Goal: Task Accomplishment & Management: Use online tool/utility

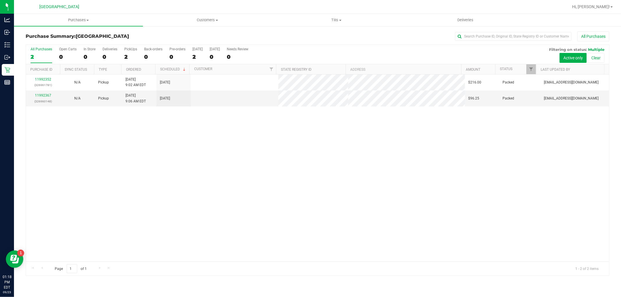
click at [0, 0] on p "Reports" at bounding box center [0, 0] width 0 height 0
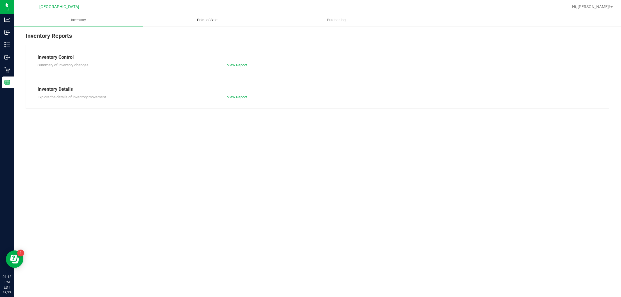
click at [201, 21] on span "Point of Sale" at bounding box center [207, 19] width 36 height 5
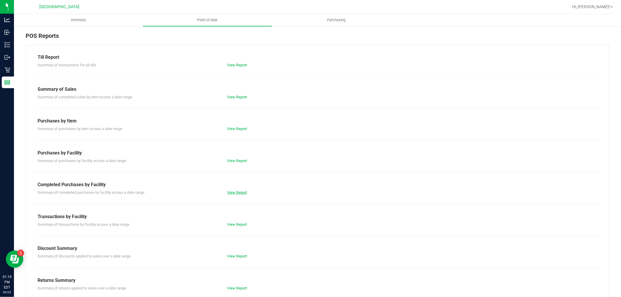
click at [236, 194] on link "View Report" at bounding box center [237, 192] width 20 height 4
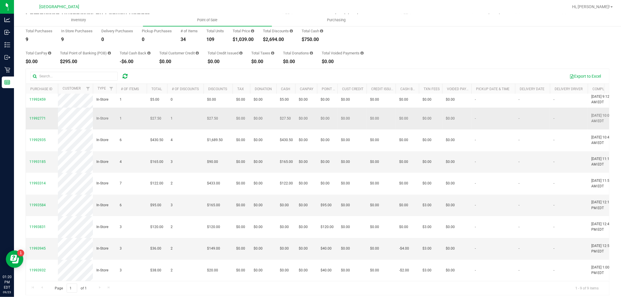
scroll to position [33, 0]
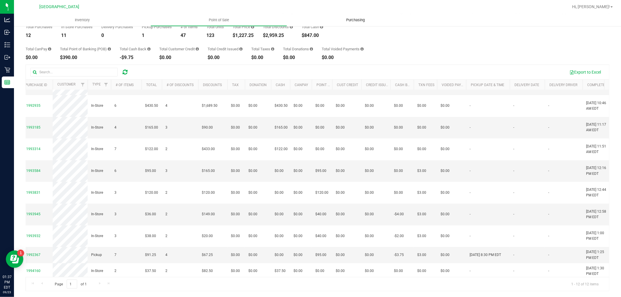
scroll to position [0, 6]
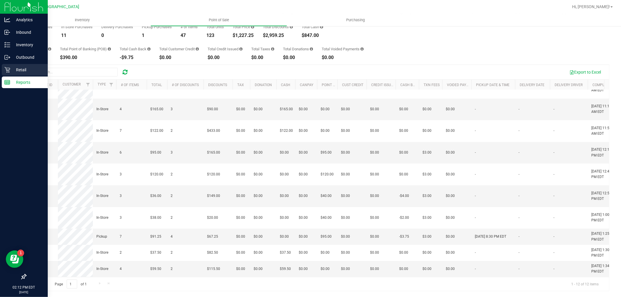
click at [6, 65] on div "Retail" at bounding box center [25, 70] width 46 height 12
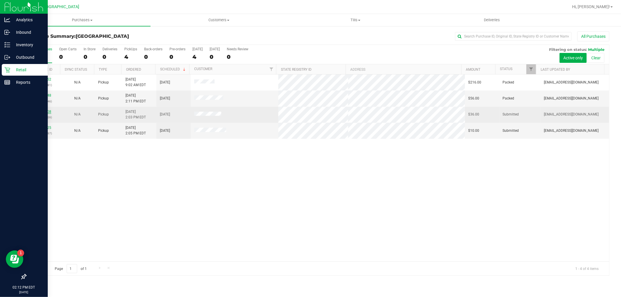
click at [46, 113] on link "11994408" at bounding box center [43, 112] width 16 height 4
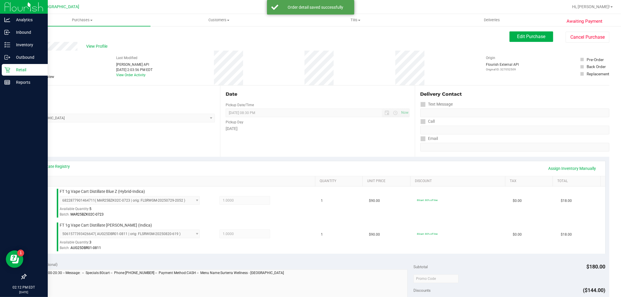
scroll to position [213, 0]
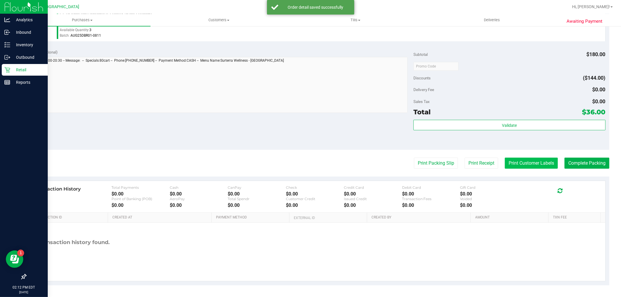
click at [518, 164] on button "Print Customer Labels" at bounding box center [531, 163] width 53 height 11
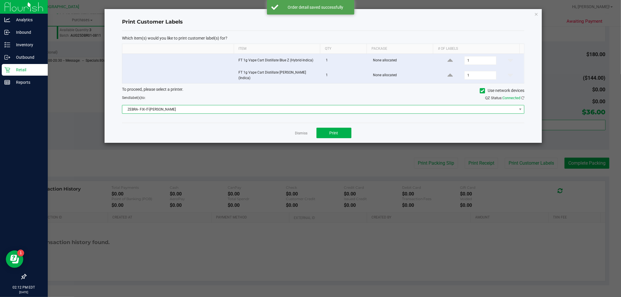
click at [292, 105] on span "ZEBRA- FIX-IT-[PERSON_NAME]" at bounding box center [319, 109] width 394 height 8
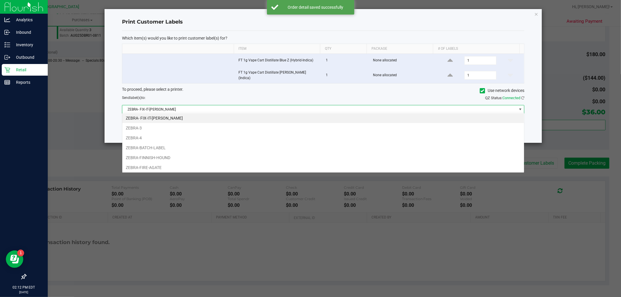
scroll to position [9, 402]
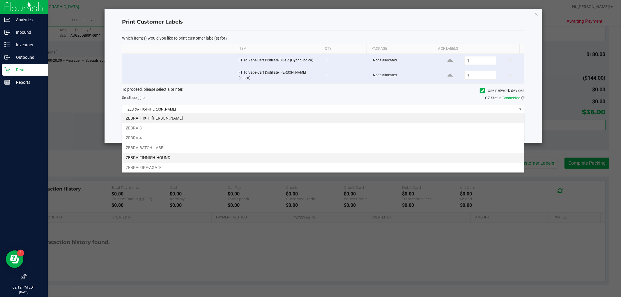
click at [165, 157] on li "ZEBRA-FINNISH-HOUND" at bounding box center [323, 158] width 402 height 10
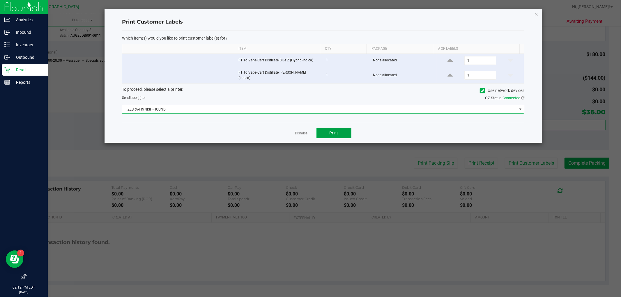
click at [341, 130] on button "Print" at bounding box center [333, 133] width 35 height 10
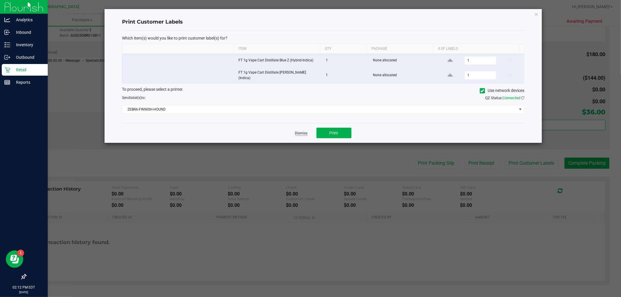
click at [303, 131] on link "Dismiss" at bounding box center [301, 133] width 13 height 5
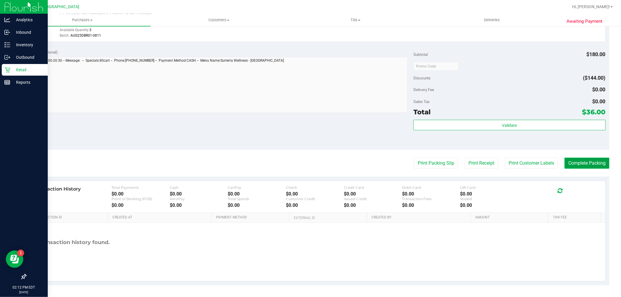
click at [592, 164] on button "Complete Packing" at bounding box center [586, 163] width 45 height 11
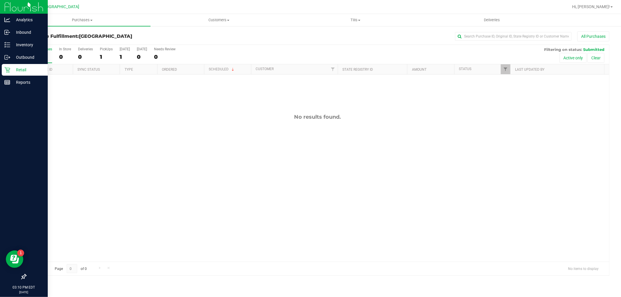
click at [193, 123] on div "No results found." at bounding box center [317, 188] width 583 height 226
click at [2, 73] on div "Retail" at bounding box center [25, 70] width 46 height 12
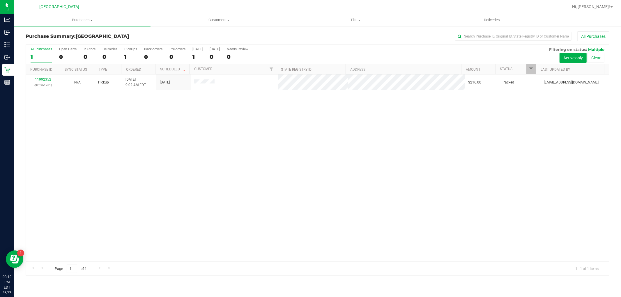
click at [319, 121] on div "11992352 (326961781) N/A Pickup [DATE] 9:02 AM EDT 9/23/2025 $216.00 Packed [EM…" at bounding box center [317, 168] width 583 height 187
click at [271, 226] on div "11992352 (326961781) N/A Pickup [DATE] 9:02 AM EDT 9/23/2025 $216.00 Packed [EM…" at bounding box center [317, 168] width 583 height 187
